Goal: Transaction & Acquisition: Book appointment/travel/reservation

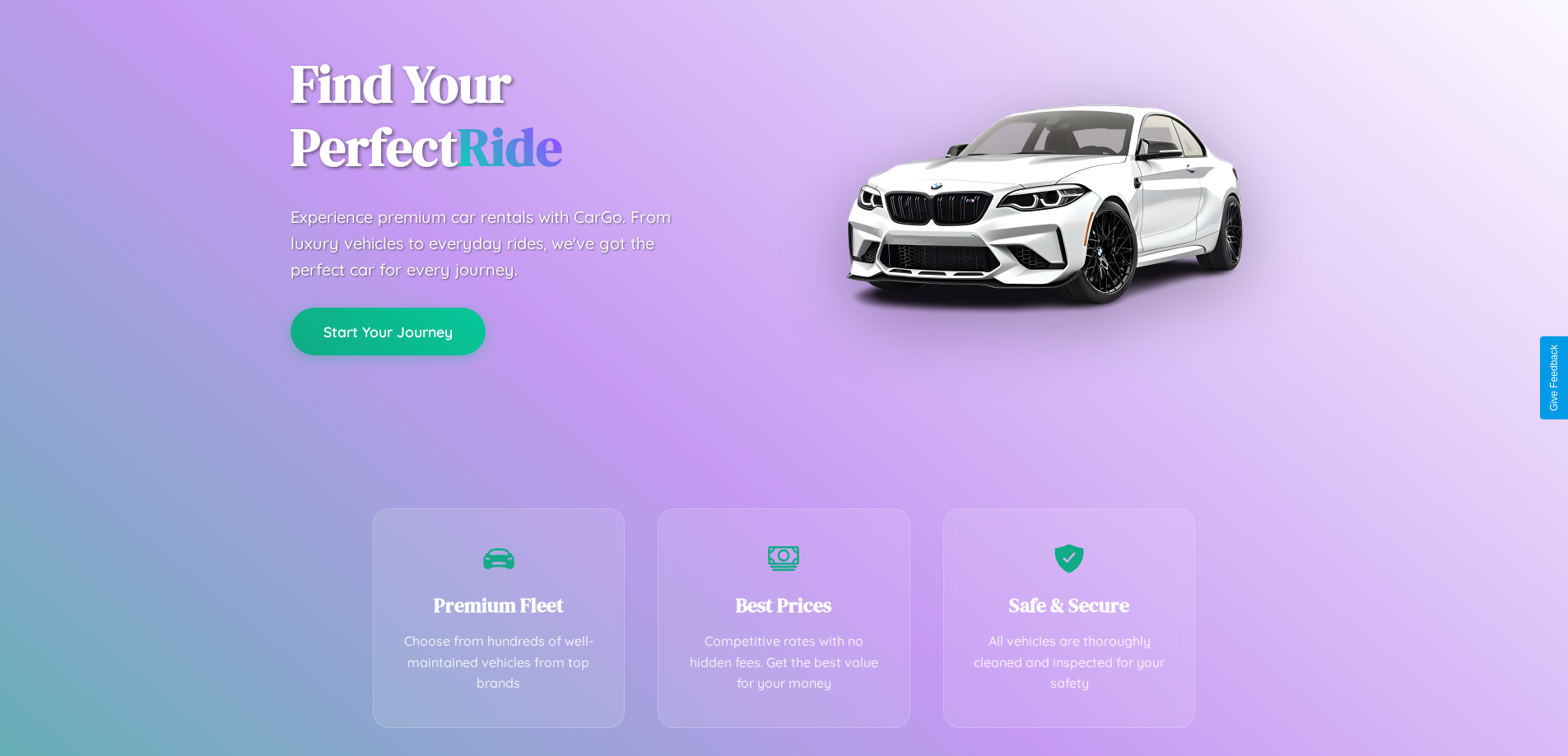
scroll to position [324, 0]
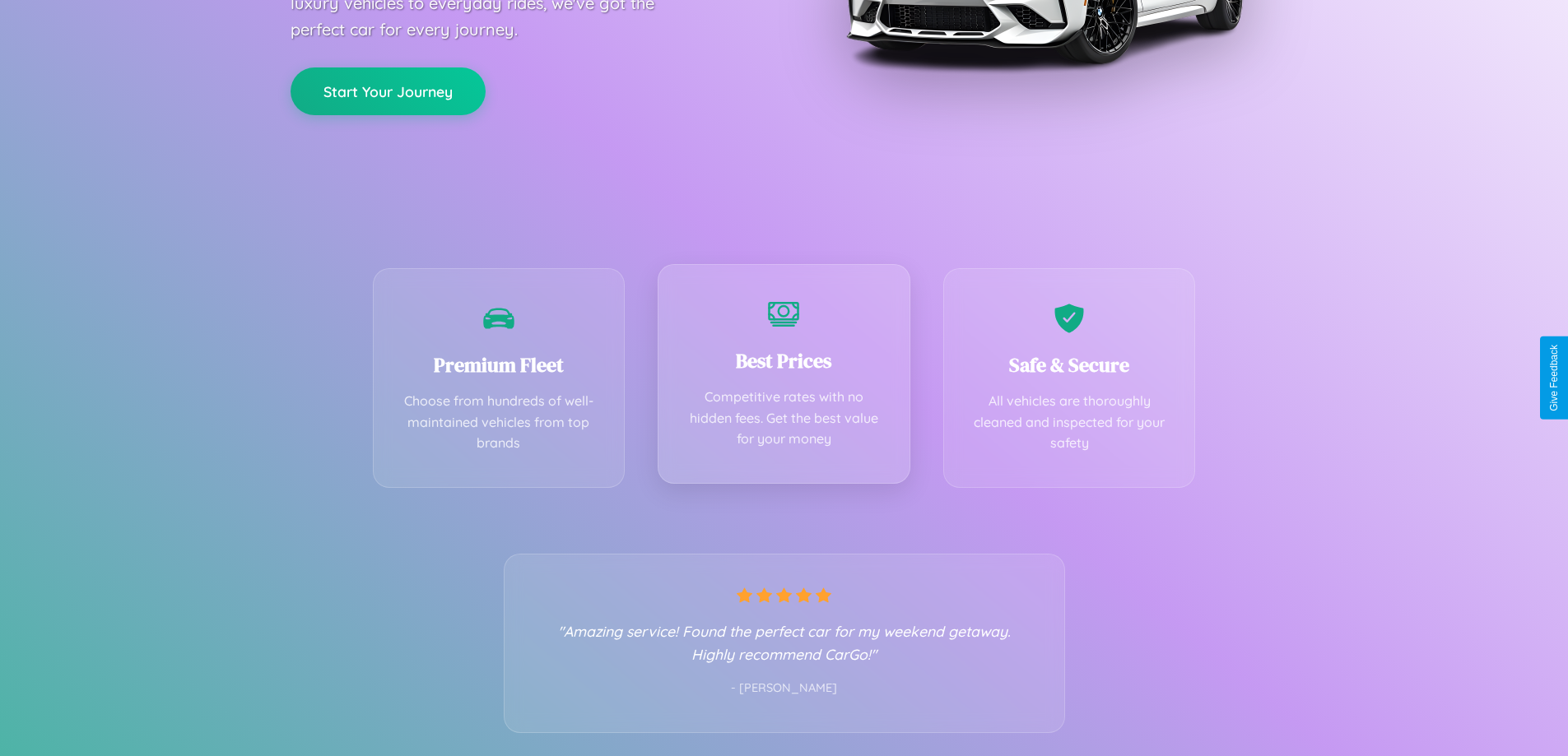
click at [784, 378] on div "Best Prices Competitive rates with no hidden fees. Get the best value for your …" at bounding box center [784, 373] width 252 height 219
click at [388, 90] on button "Start Your Journey" at bounding box center [388, 90] width 195 height 47
click at [388, 89] on button "Start Your Journey" at bounding box center [388, 90] width 195 height 47
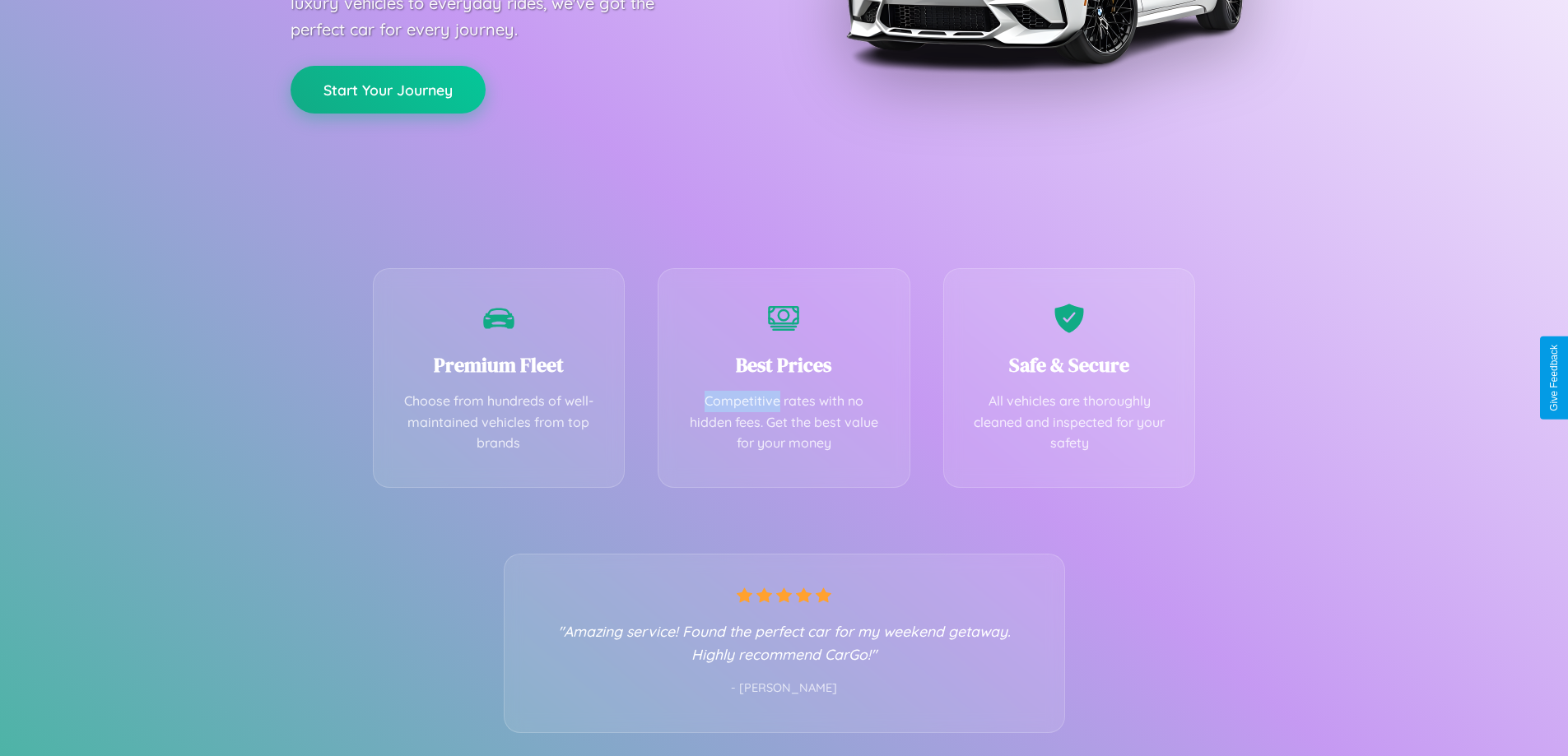
click at [388, 89] on button "Start Your Journey" at bounding box center [388, 90] width 195 height 47
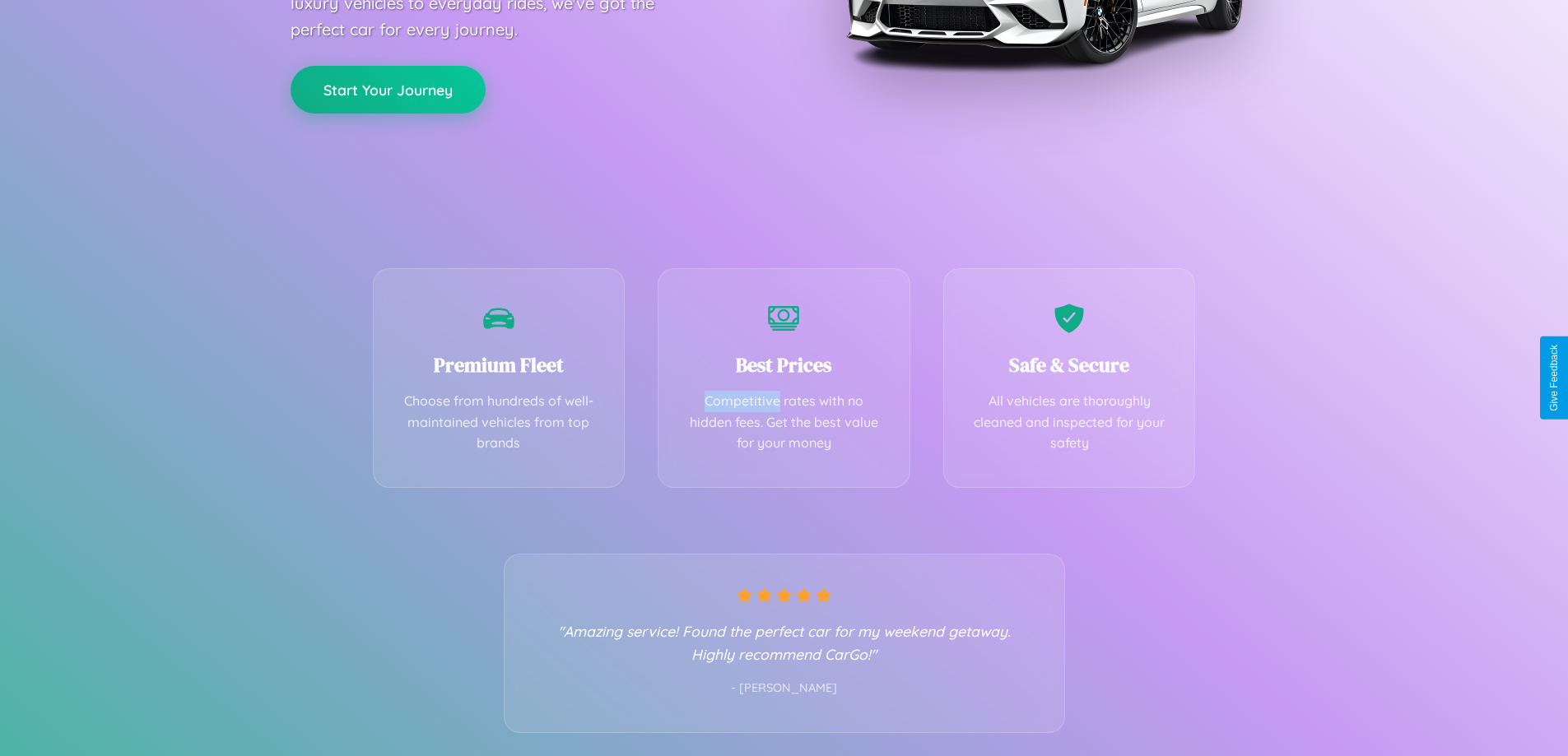
click at [388, 89] on button "Start Your Journey" at bounding box center [388, 90] width 195 height 47
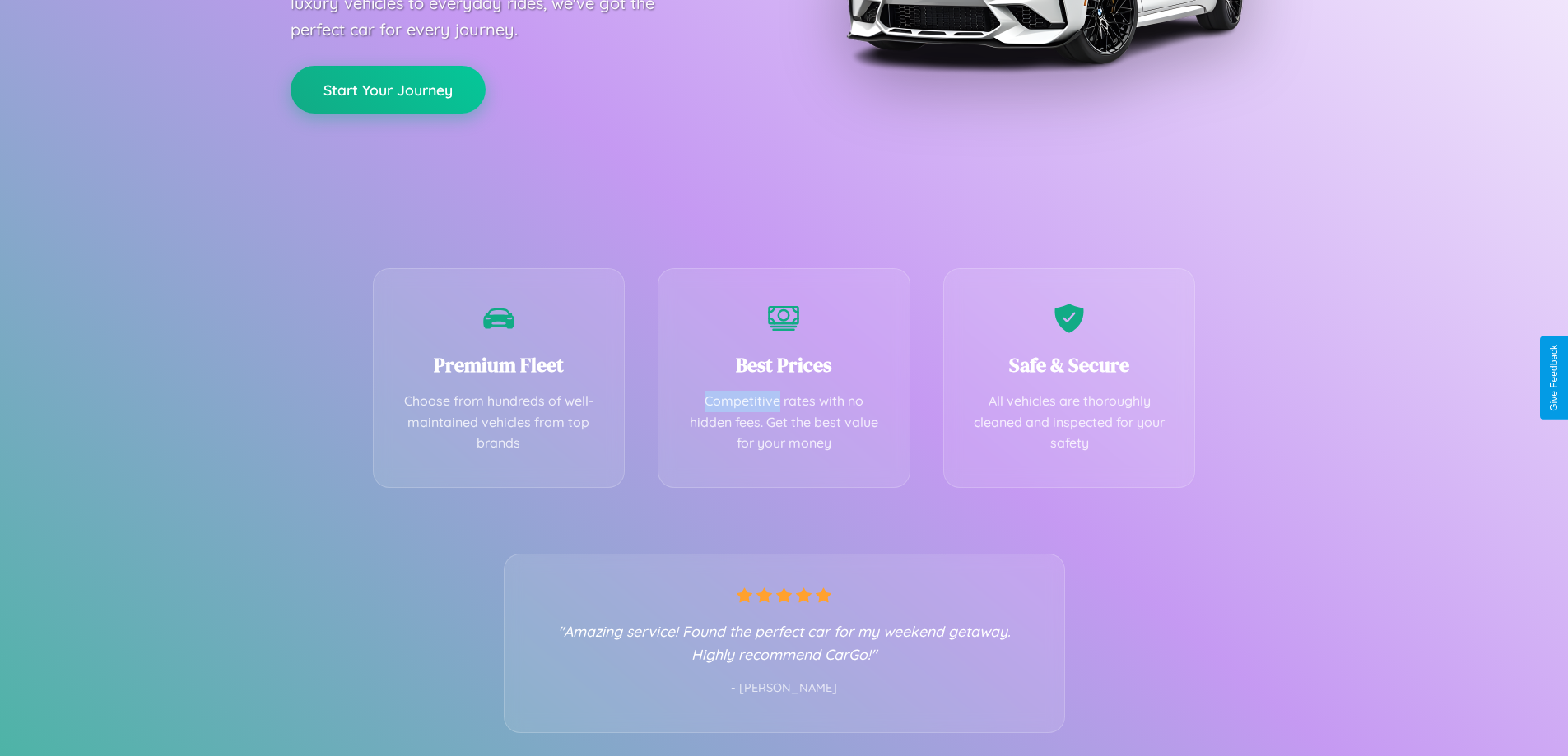
click at [388, 89] on button "Start Your Journey" at bounding box center [388, 90] width 195 height 47
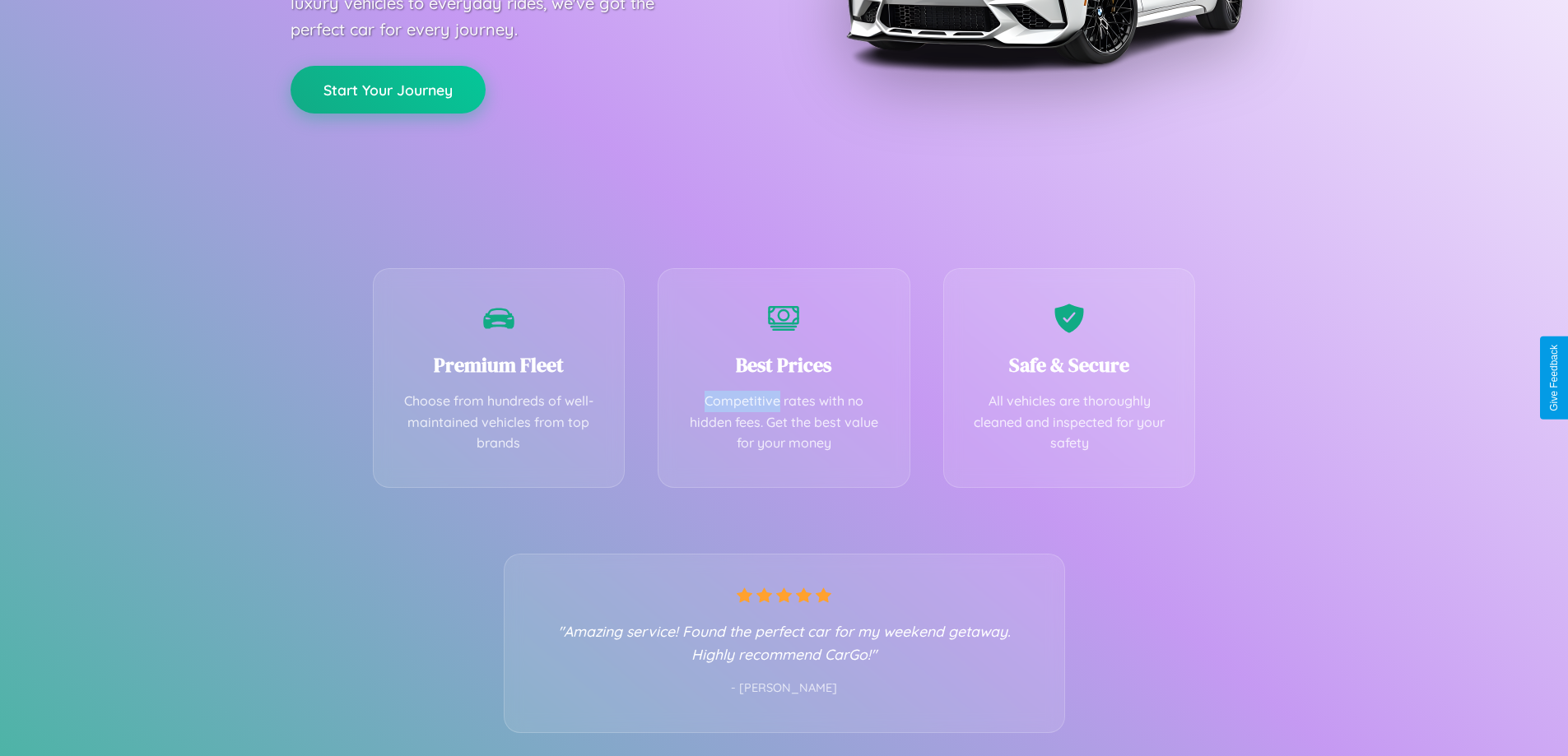
click at [388, 89] on button "Start Your Journey" at bounding box center [388, 90] width 195 height 47
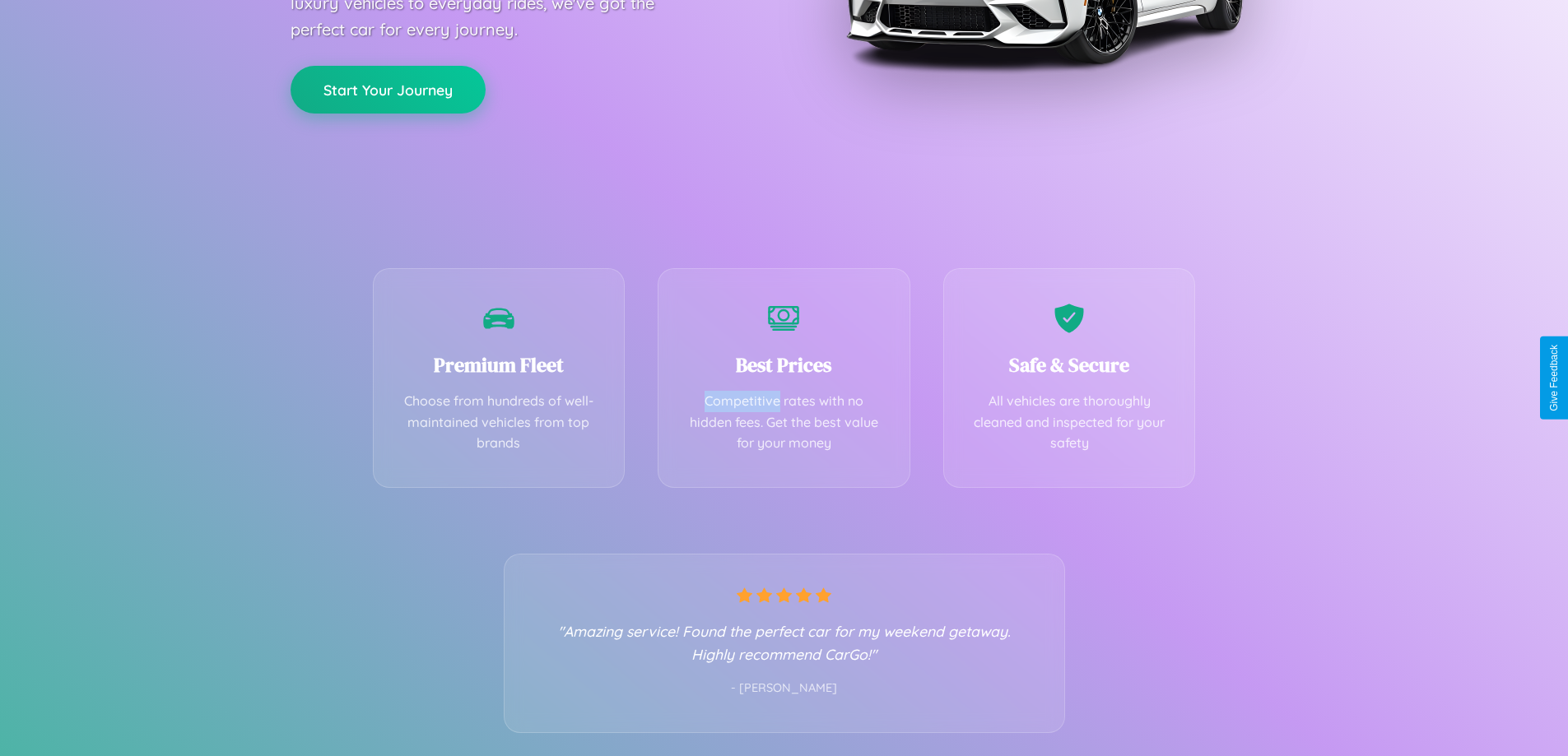
click at [388, 89] on button "Start Your Journey" at bounding box center [388, 90] width 195 height 47
